Goal: Task Accomplishment & Management: Use online tool/utility

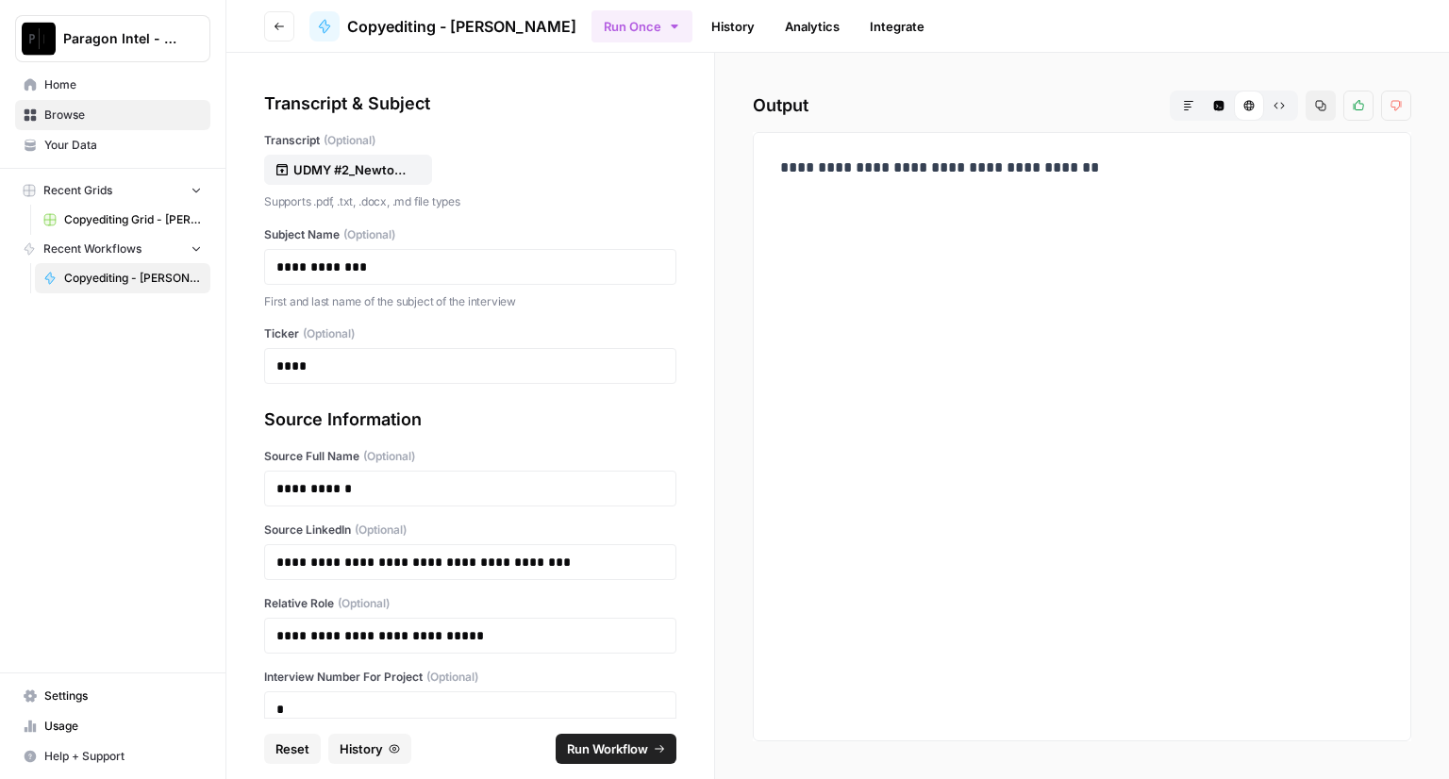
scroll to position [103, 0]
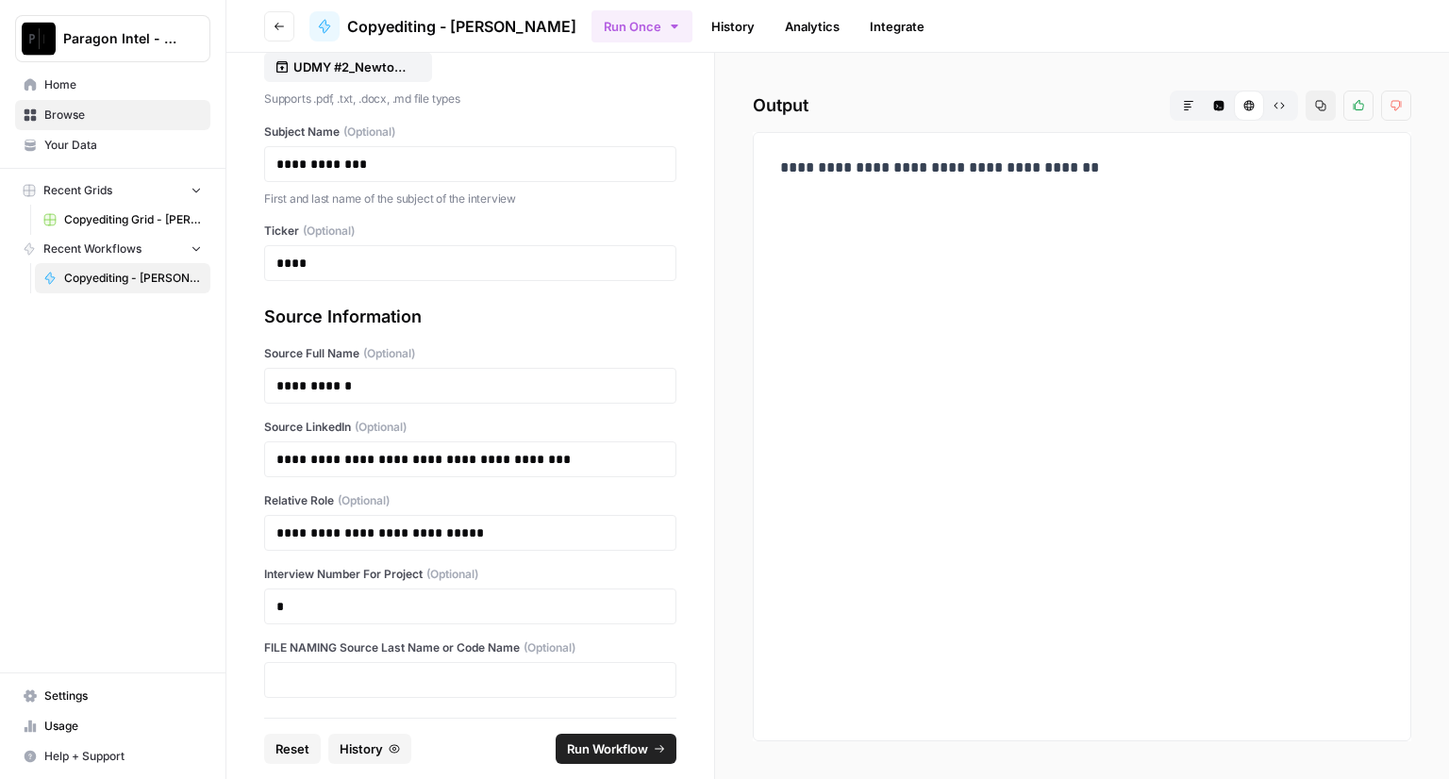
click at [86, 91] on span "Home" at bounding box center [123, 84] width 158 height 17
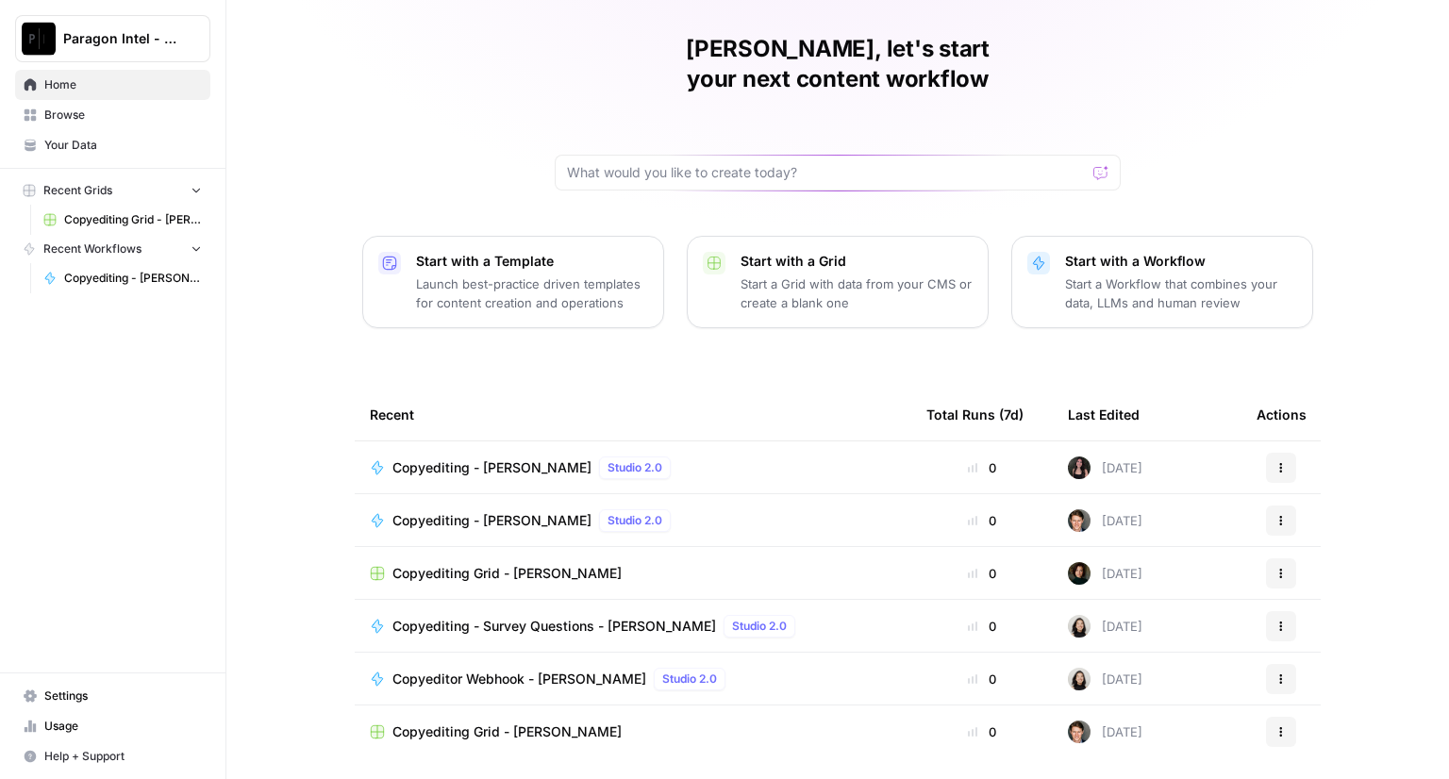
scroll to position [88, 0]
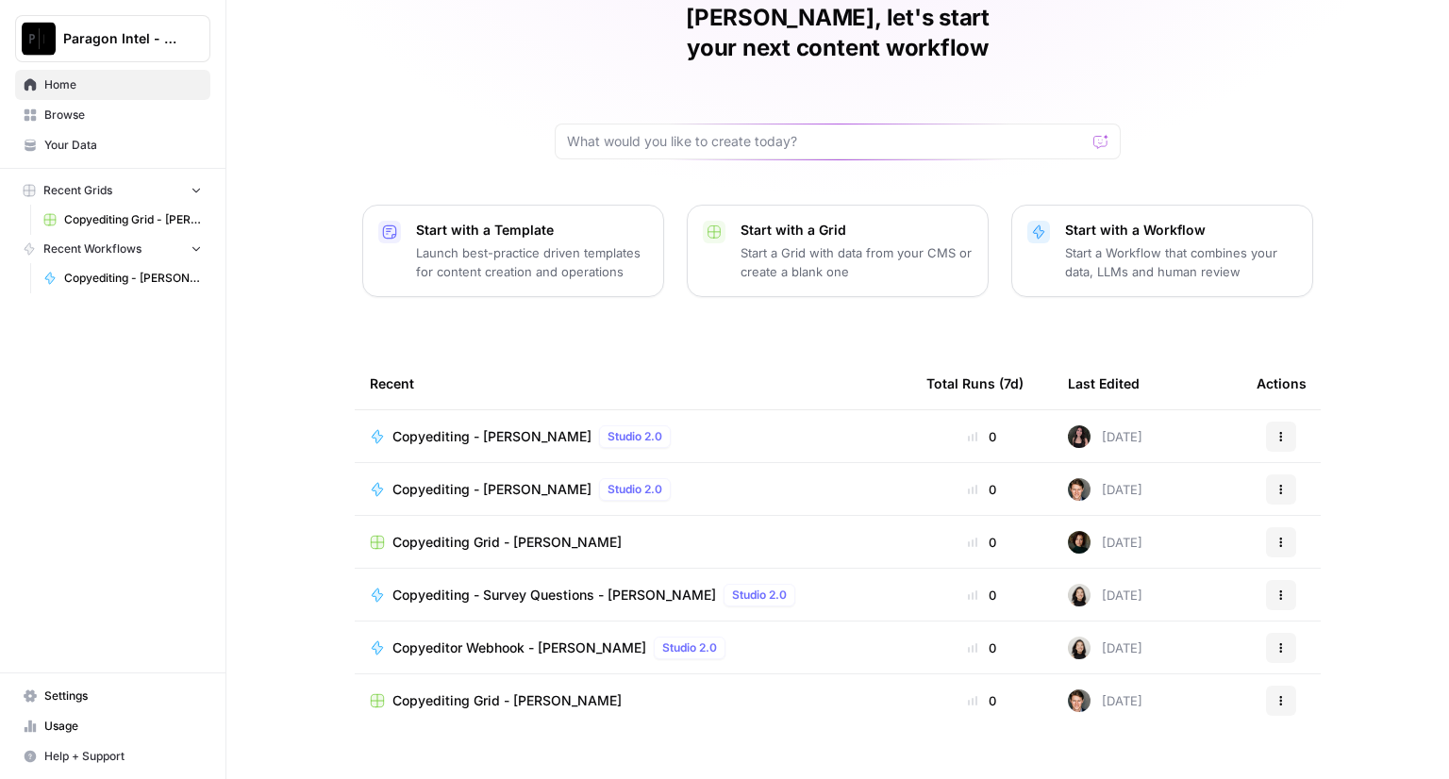
click at [472, 691] on span "Copyediting Grid - [PERSON_NAME]" at bounding box center [506, 700] width 229 height 19
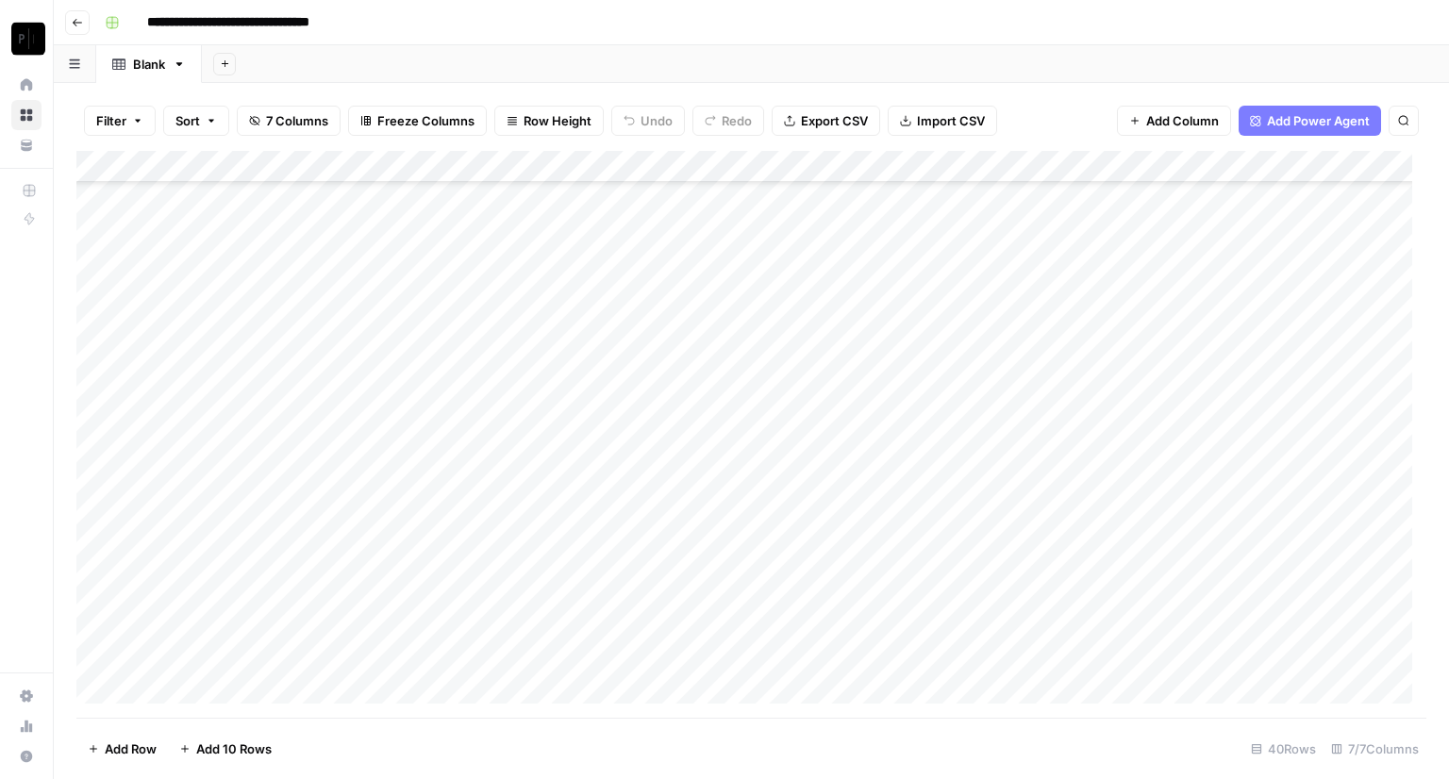
scroll to position [792, 0]
click at [1092, 647] on div "Add Column" at bounding box center [751, 434] width 1350 height 567
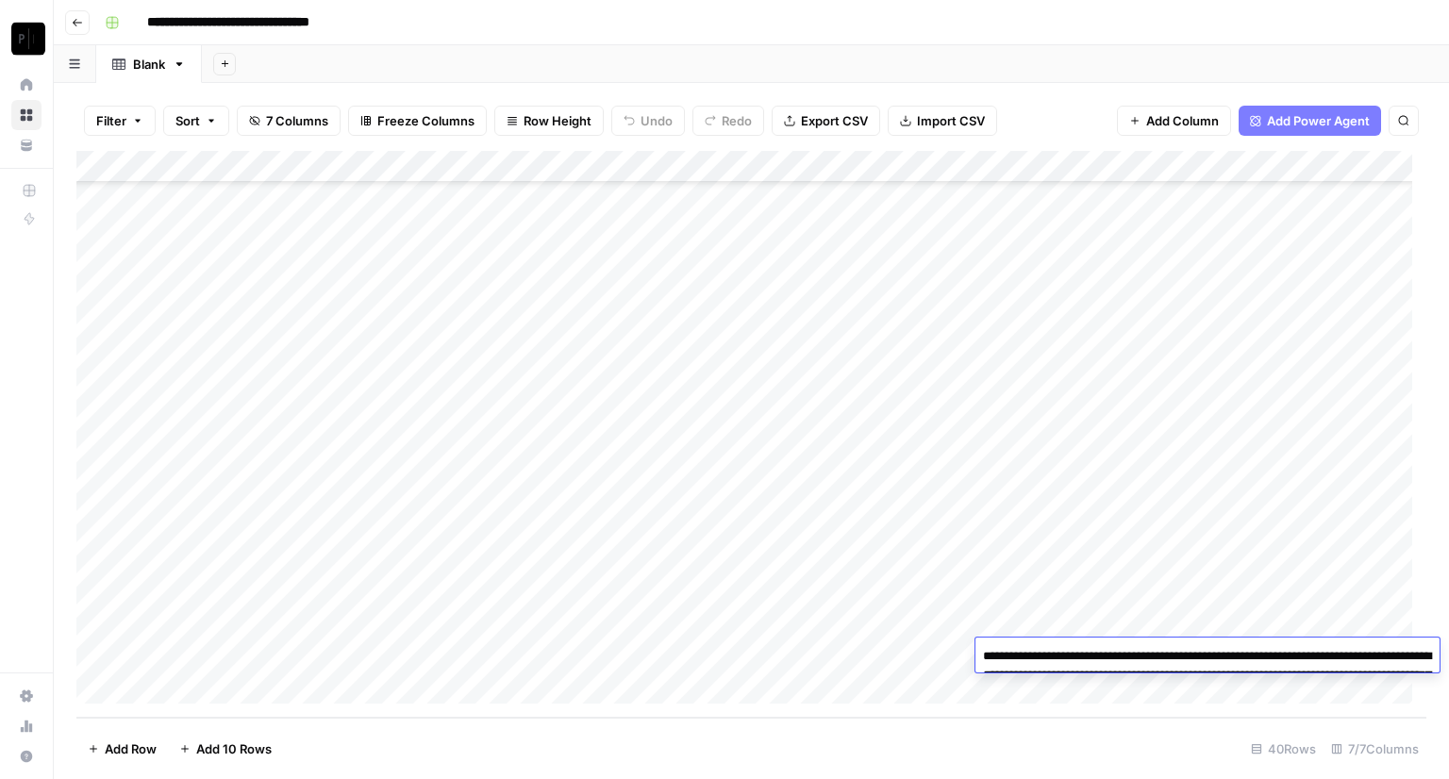
click at [1081, 656] on textarea "**********" at bounding box center [1207, 684] width 464 height 83
